Goal: Obtain resource: Download file/media

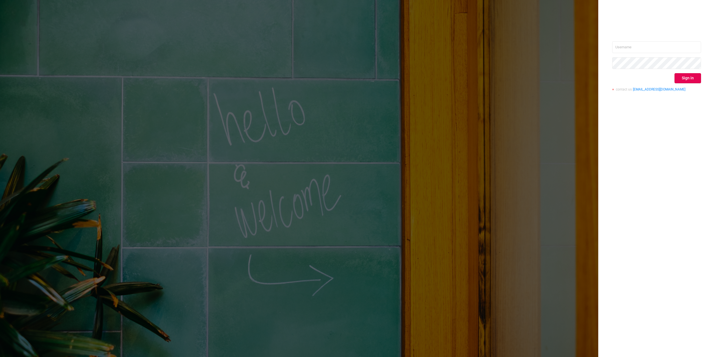
type input "[PERSON_NAME][EMAIL_ADDRESS][DOMAIN_NAME]"
click at [682, 80] on button "Sign in" at bounding box center [688, 78] width 27 height 10
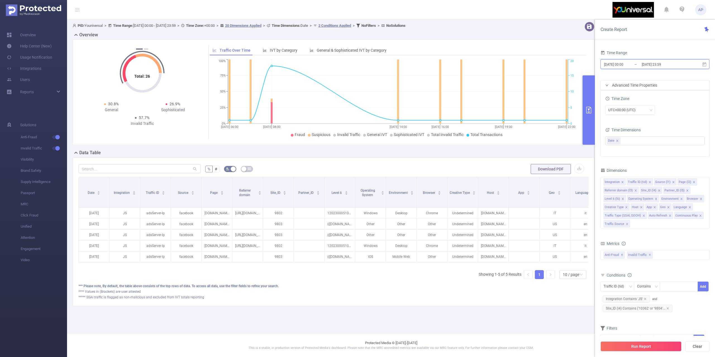
click at [701, 64] on span "[DATE] 00:00 _ [DATE] 23:59" at bounding box center [655, 64] width 109 height 10
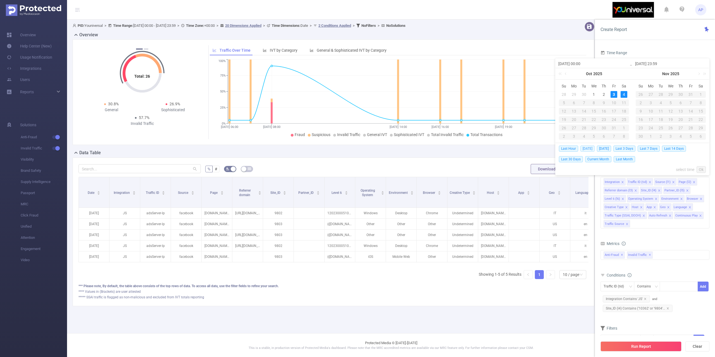
click at [586, 149] on span "[DATE]" at bounding box center [588, 149] width 14 height 6
type input "[DATE] 00:00"
type input "[DATE] 23:59"
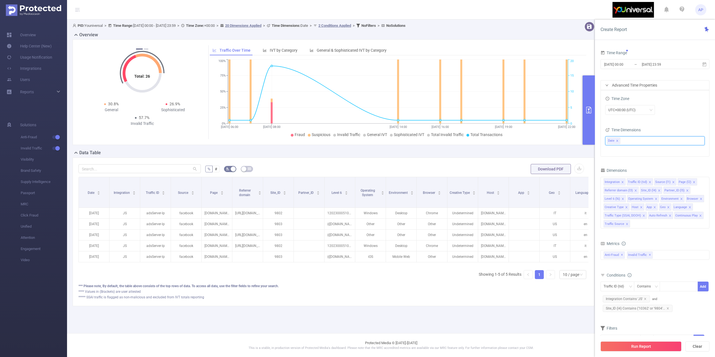
click at [632, 146] on div "Date" at bounding box center [654, 141] width 99 height 12
click at [630, 139] on ul "Date" at bounding box center [653, 141] width 92 height 8
click at [611, 172] on icon "icon: caret-down" at bounding box center [610, 171] width 3 height 3
click at [621, 180] on span at bounding box center [620, 181] width 4 height 4
click at [686, 118] on div "Time Zone UTC+00:00 (UTC)" at bounding box center [654, 107] width 99 height 25
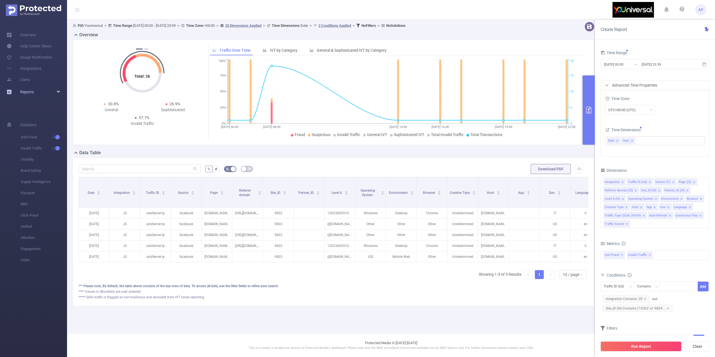
click at [44, 91] on div "Reports" at bounding box center [33, 91] width 67 height 11
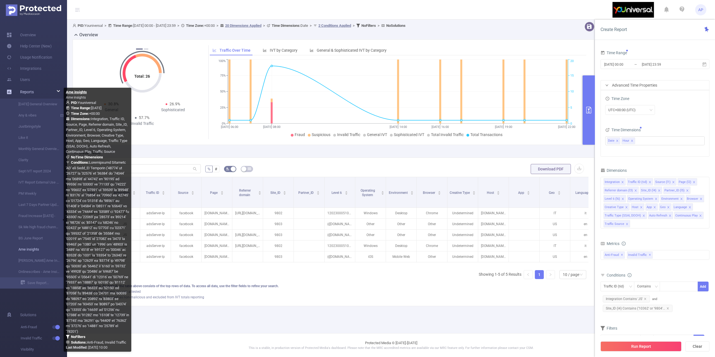
click at [17, 247] on link "Ame insights" at bounding box center [35, 249] width 49 height 11
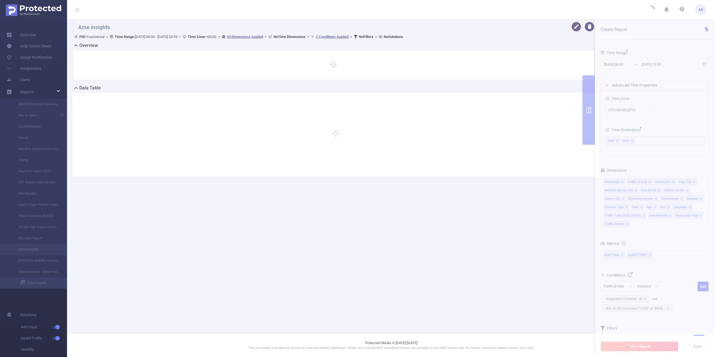
type input "[DATE] 00:00"
type input "[DATE] 23:59"
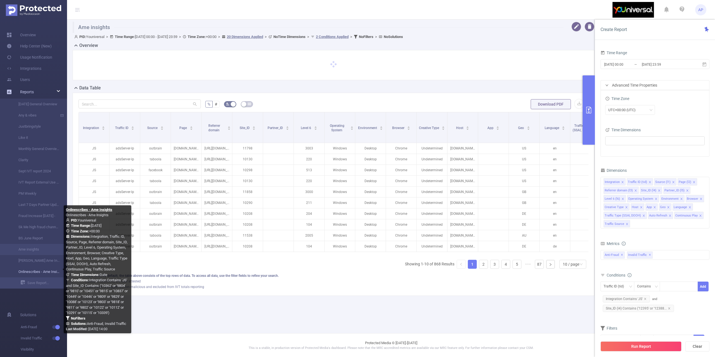
click at [42, 273] on link "Onlinescribes - Ame Insights" at bounding box center [35, 271] width 49 height 11
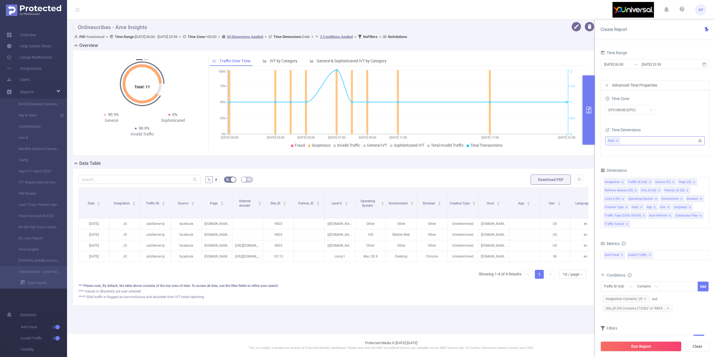
click at [654, 141] on ul "Date" at bounding box center [653, 141] width 92 height 8
click at [619, 182] on span at bounding box center [620, 181] width 4 height 4
click at [614, 343] on button "Run Report" at bounding box center [641, 346] width 81 height 10
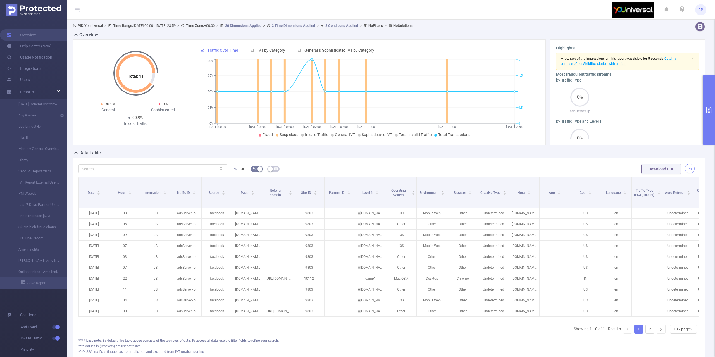
click at [685, 168] on button "button" at bounding box center [690, 169] width 10 height 10
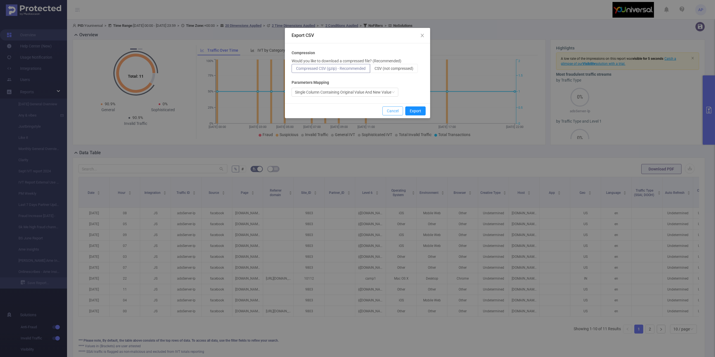
click at [384, 113] on button "Cancel" at bounding box center [392, 110] width 21 height 9
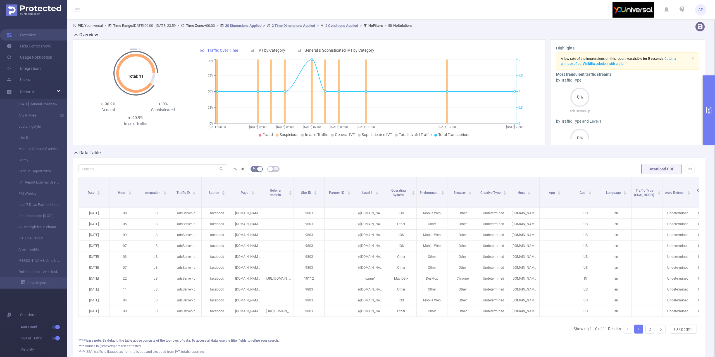
click at [715, 95] on button "primary" at bounding box center [709, 109] width 12 height 69
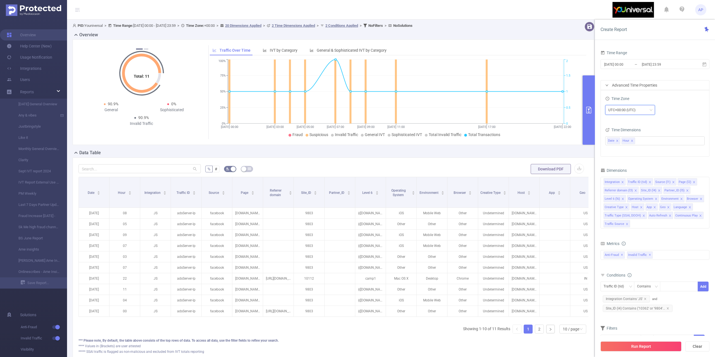
click at [652, 106] on div "UTC+00:00 (UTC)" at bounding box center [631, 109] width 44 height 9
click at [625, 181] on li "UTC+02:00" at bounding box center [630, 181] width 50 height 9
click at [607, 343] on button "Run Report" at bounding box center [641, 346] width 81 height 10
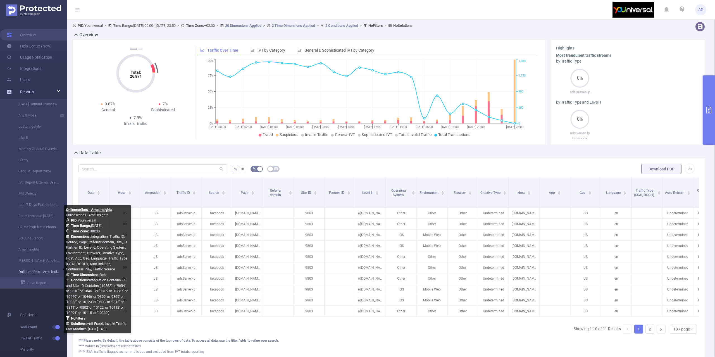
click at [38, 270] on link "Onlinescribes - Ame Insights" at bounding box center [35, 271] width 49 height 11
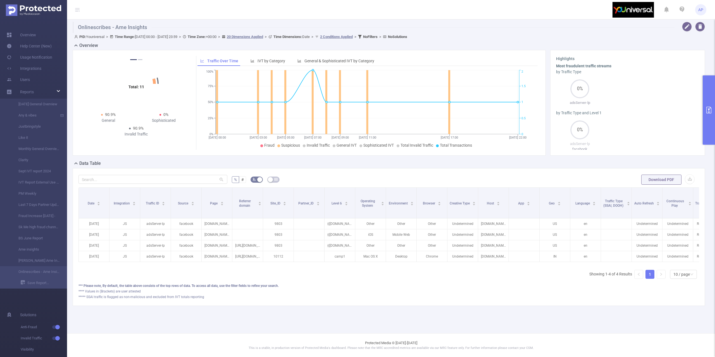
click at [712, 93] on button "primary" at bounding box center [709, 109] width 12 height 69
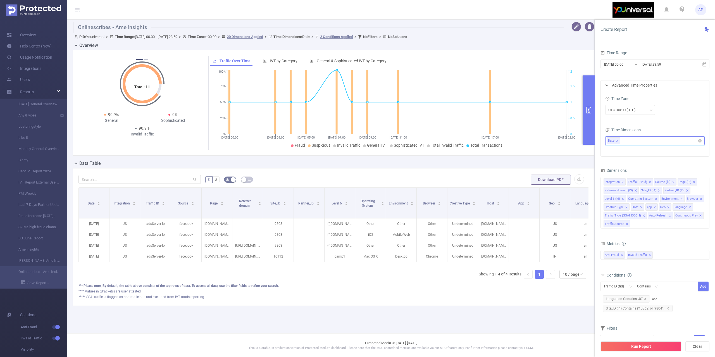
click at [628, 139] on ul "Date" at bounding box center [653, 141] width 92 height 8
click at [619, 180] on span at bounding box center [620, 181] width 4 height 4
click at [609, 349] on button "Run Report" at bounding box center [641, 346] width 81 height 10
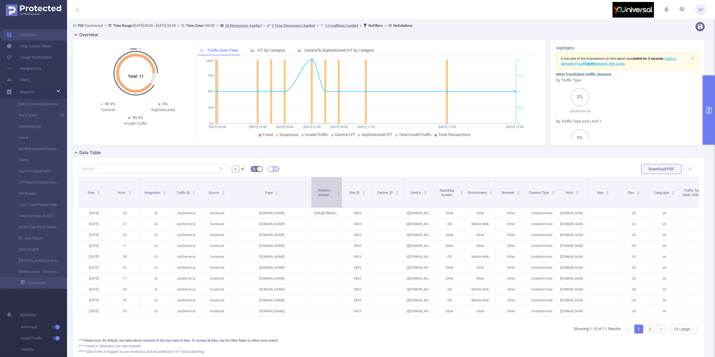
drag, startPoint x: 263, startPoint y: 187, endPoint x: 308, endPoint y: 191, distance: 45.2
click at [307, 190] on tr "Date Hour Integration Traffic ID Source Page Referrer domain Site_ID Partner_ID…" at bounding box center [549, 183] width 940 height 13
click at [685, 169] on form "% # Download PDF" at bounding box center [389, 168] width 621 height 11
click at [685, 168] on button "button" at bounding box center [690, 169] width 10 height 10
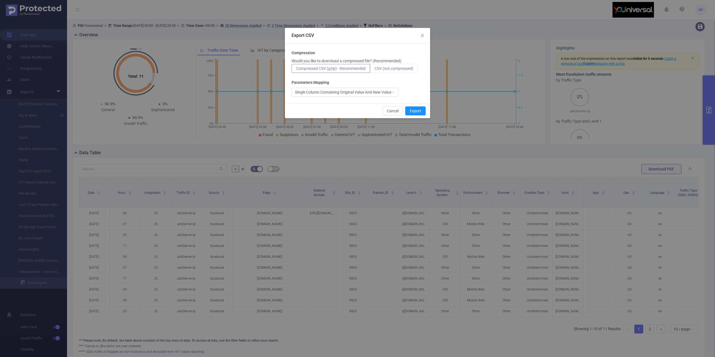
click at [403, 70] on span "CSV (not compressed)" at bounding box center [394, 68] width 39 height 4
click at [375, 70] on input "CSV (not compressed)" at bounding box center [375, 70] width 0 height 0
click at [408, 107] on button "Export" at bounding box center [415, 110] width 20 height 9
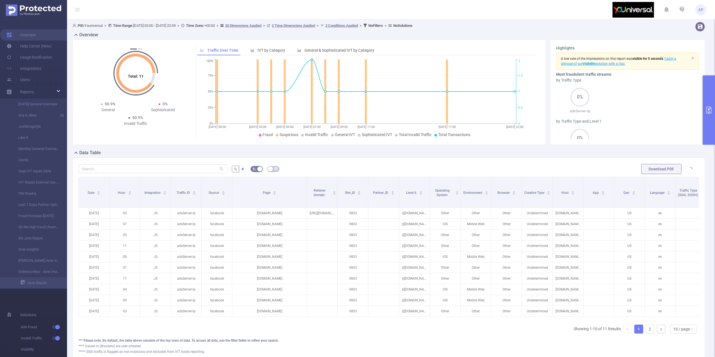
click at [712, 96] on button "primary" at bounding box center [709, 109] width 12 height 69
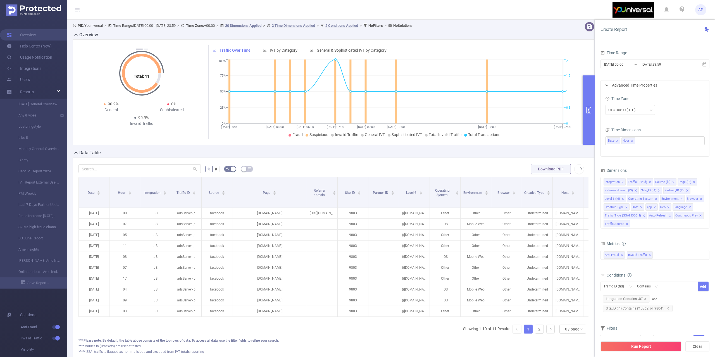
click at [672, 89] on div "Advanced Time Properties" at bounding box center [655, 84] width 108 height 9
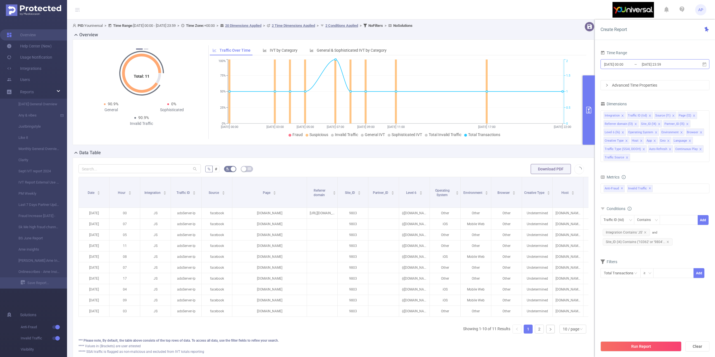
click at [668, 64] on input "[DATE] 23:59" at bounding box center [663, 65] width 45 height 8
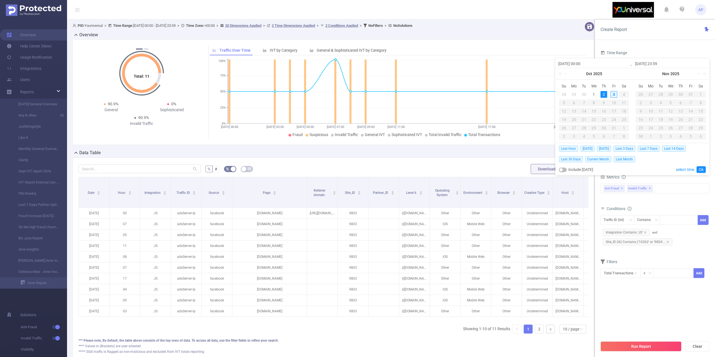
click at [614, 94] on div "3" at bounding box center [614, 94] width 7 height 7
click at [616, 96] on div "3" at bounding box center [614, 94] width 7 height 7
type input "[DATE] 00:00"
type input "[DATE] 23:59"
type input "[DATE] 00:00"
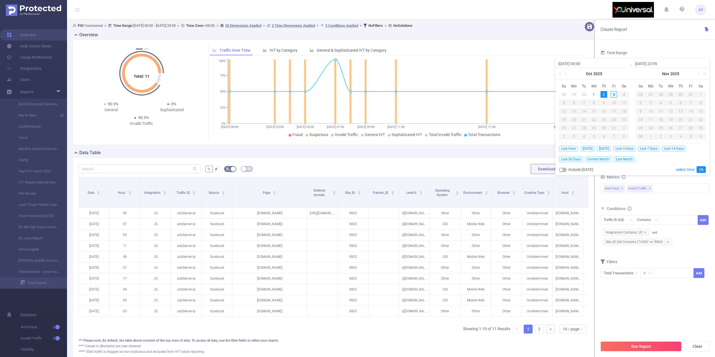
type input "[DATE] 23:59"
click at [701, 169] on link "Ok" at bounding box center [701, 169] width 9 height 7
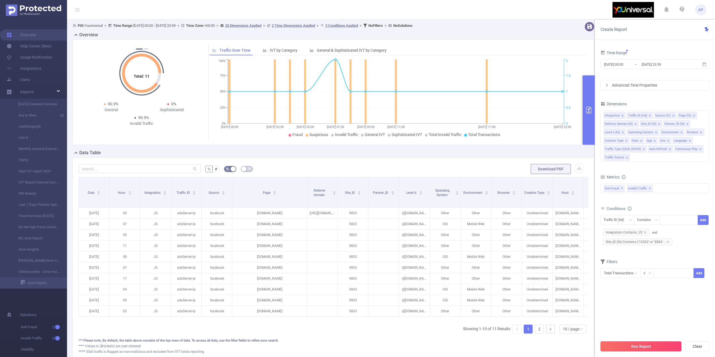
click at [617, 346] on button "Run Report" at bounding box center [641, 346] width 81 height 10
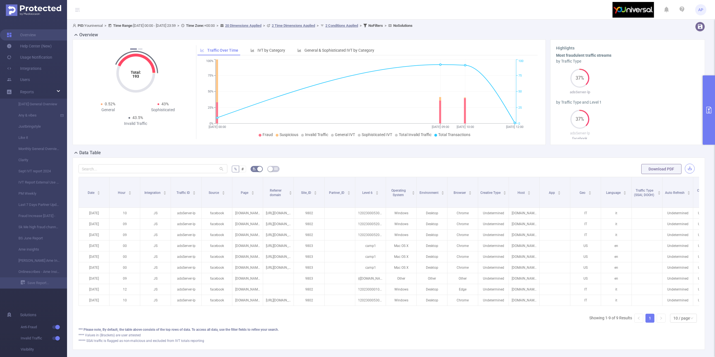
click at [686, 169] on button "button" at bounding box center [690, 169] width 10 height 10
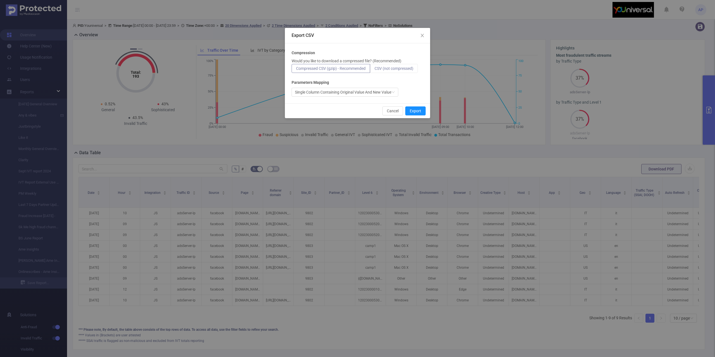
click at [407, 70] on span "CSV (not compressed)" at bounding box center [394, 68] width 39 height 4
click at [375, 70] on input "CSV (not compressed)" at bounding box center [375, 70] width 0 height 0
click at [418, 112] on button "Export" at bounding box center [415, 110] width 20 height 9
